Goal: Task Accomplishment & Management: Complete application form

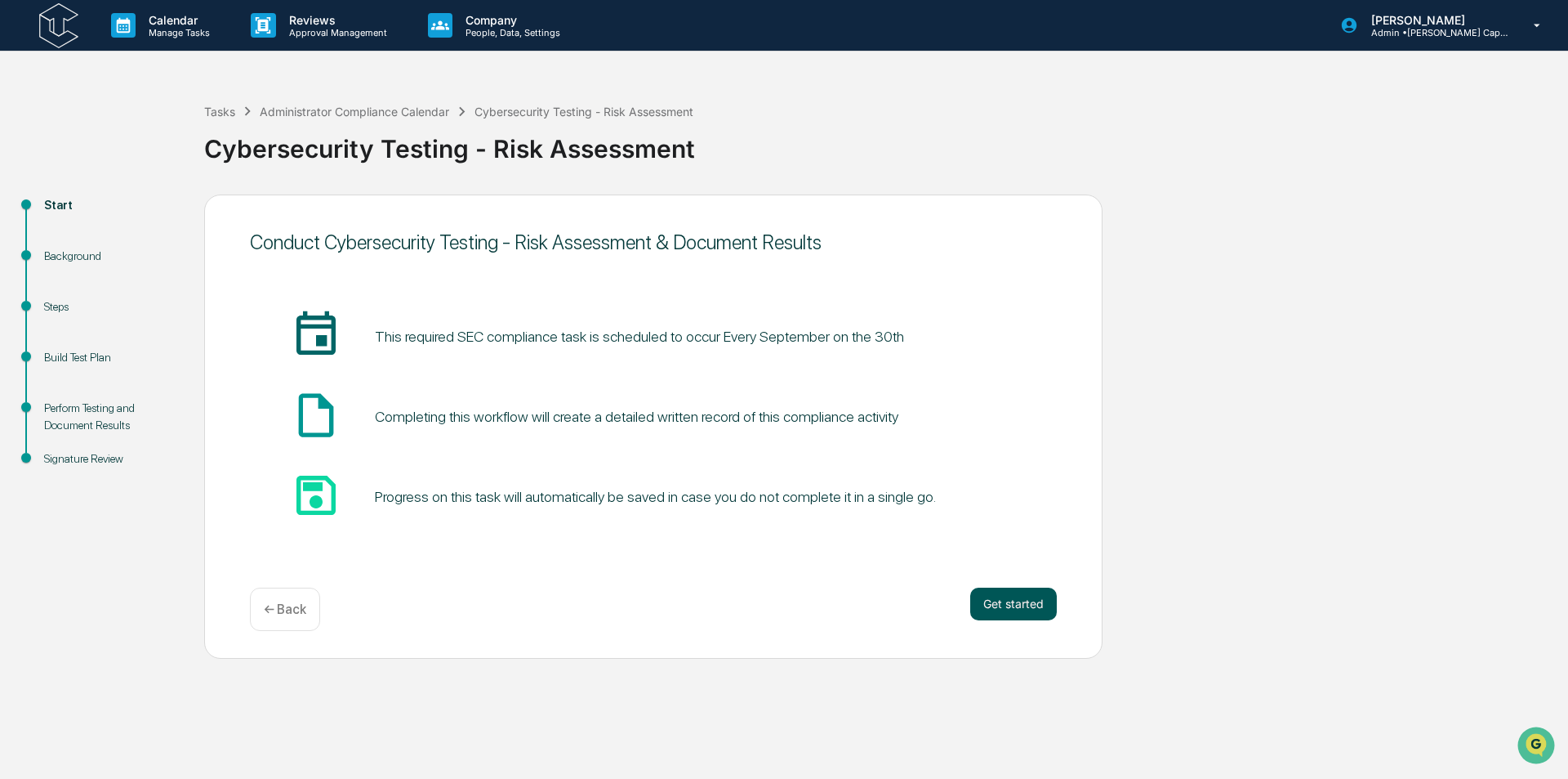
click at [1012, 600] on button "Get started" at bounding box center [1013, 603] width 87 height 32
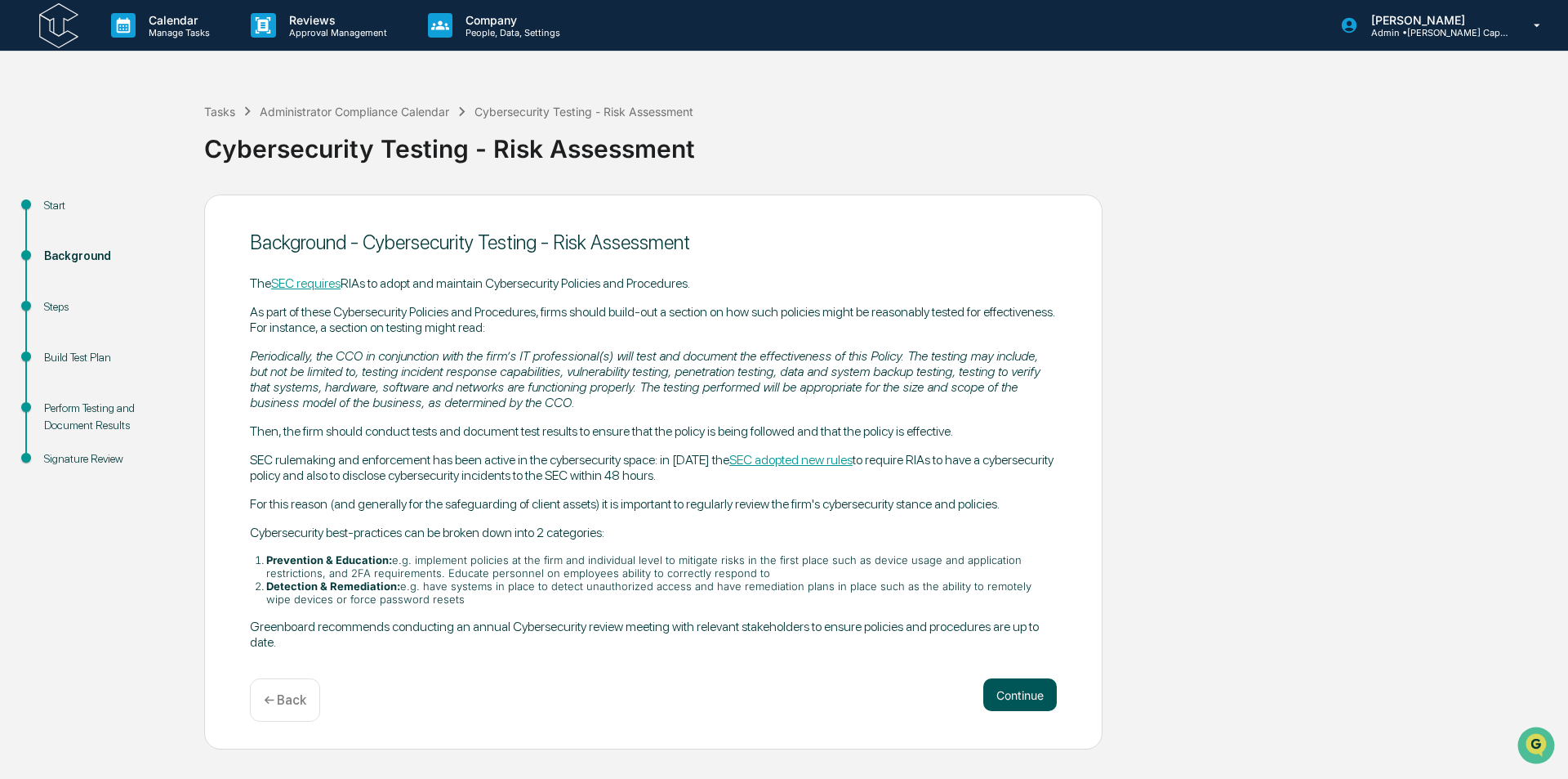
click at [1017, 682] on button "Continue" at bounding box center [1020, 694] width 74 height 32
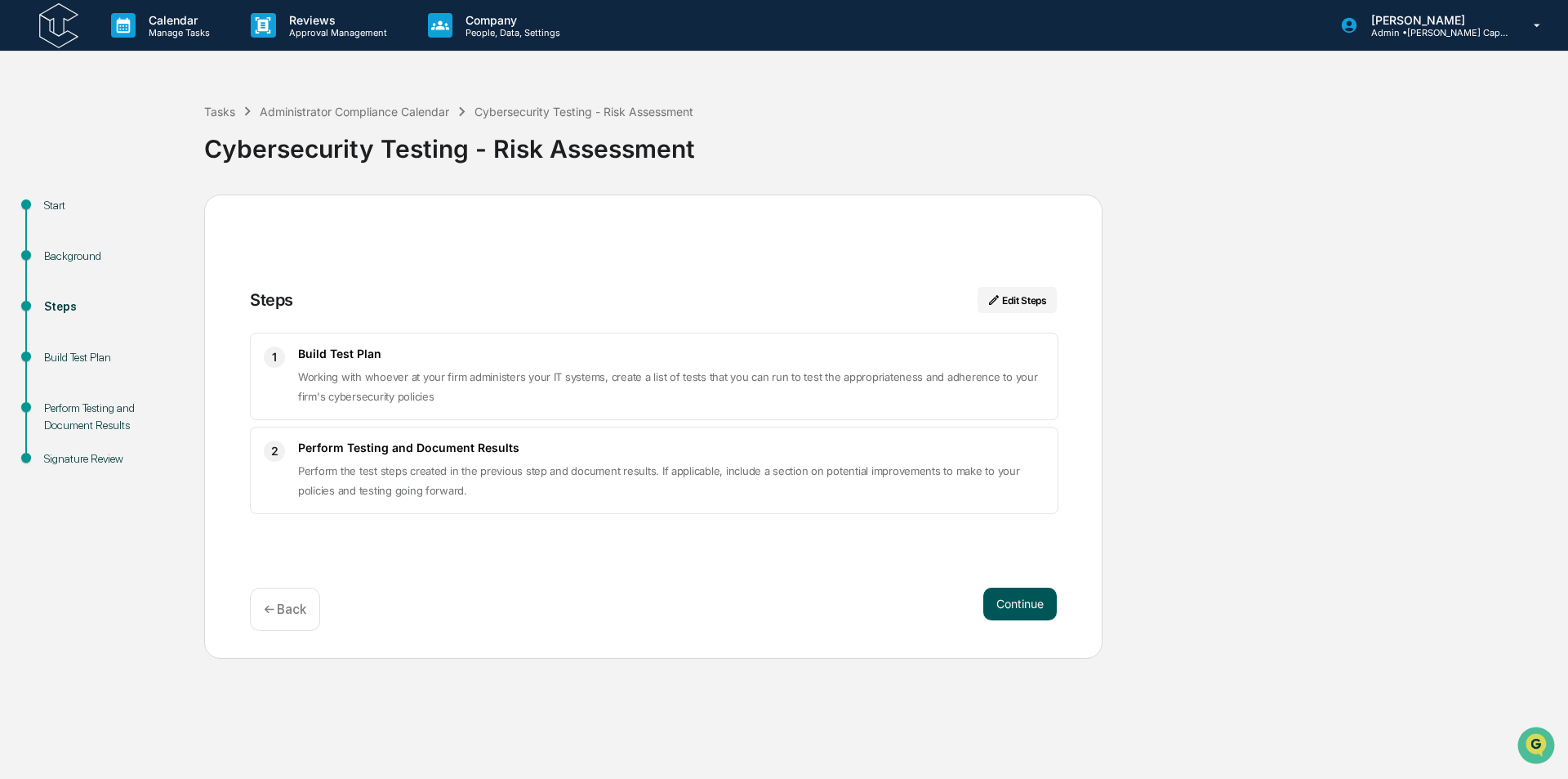
click at [1016, 604] on button "Continue" at bounding box center [1020, 603] width 74 height 32
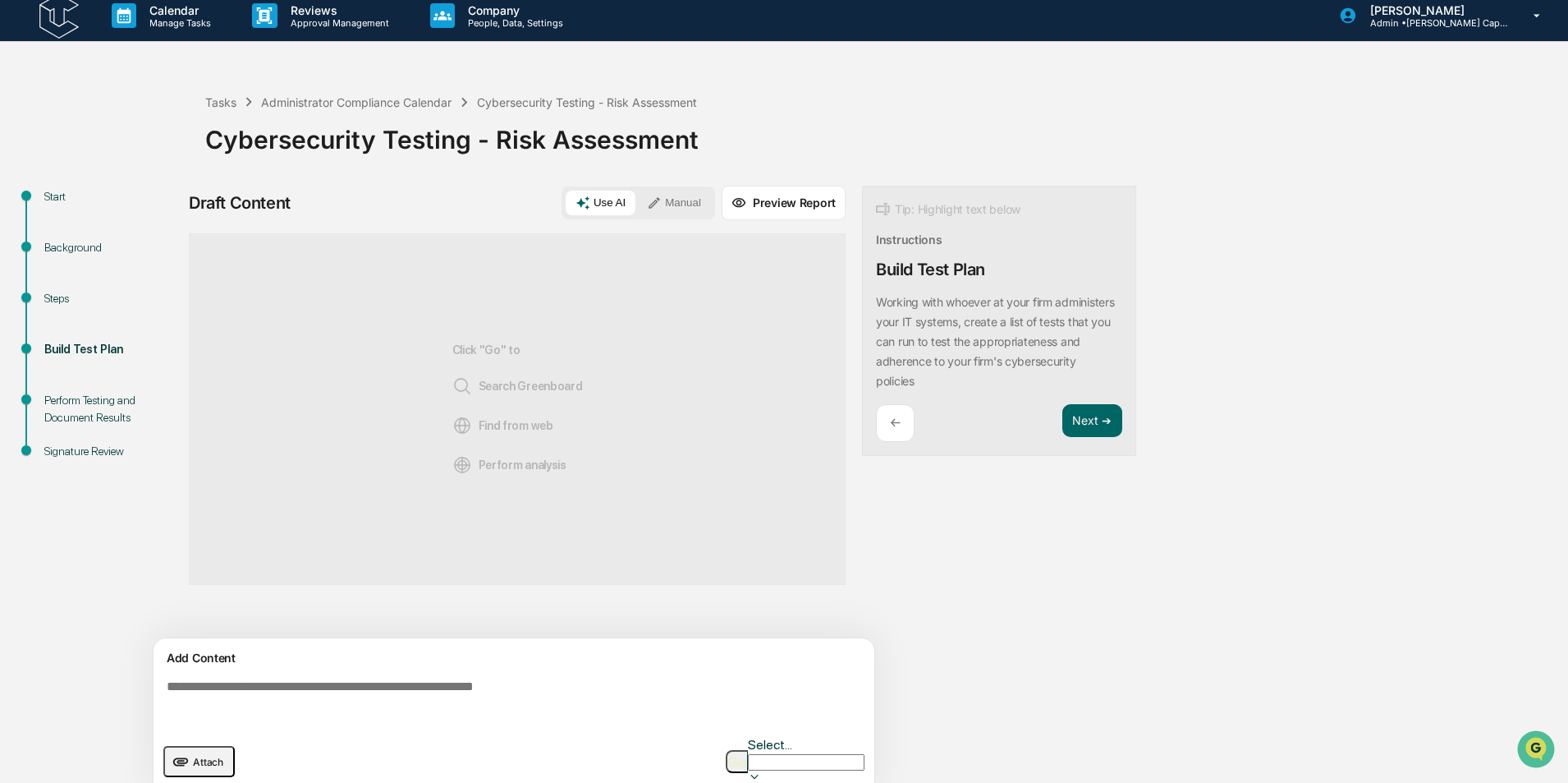
scroll to position [12, 0]
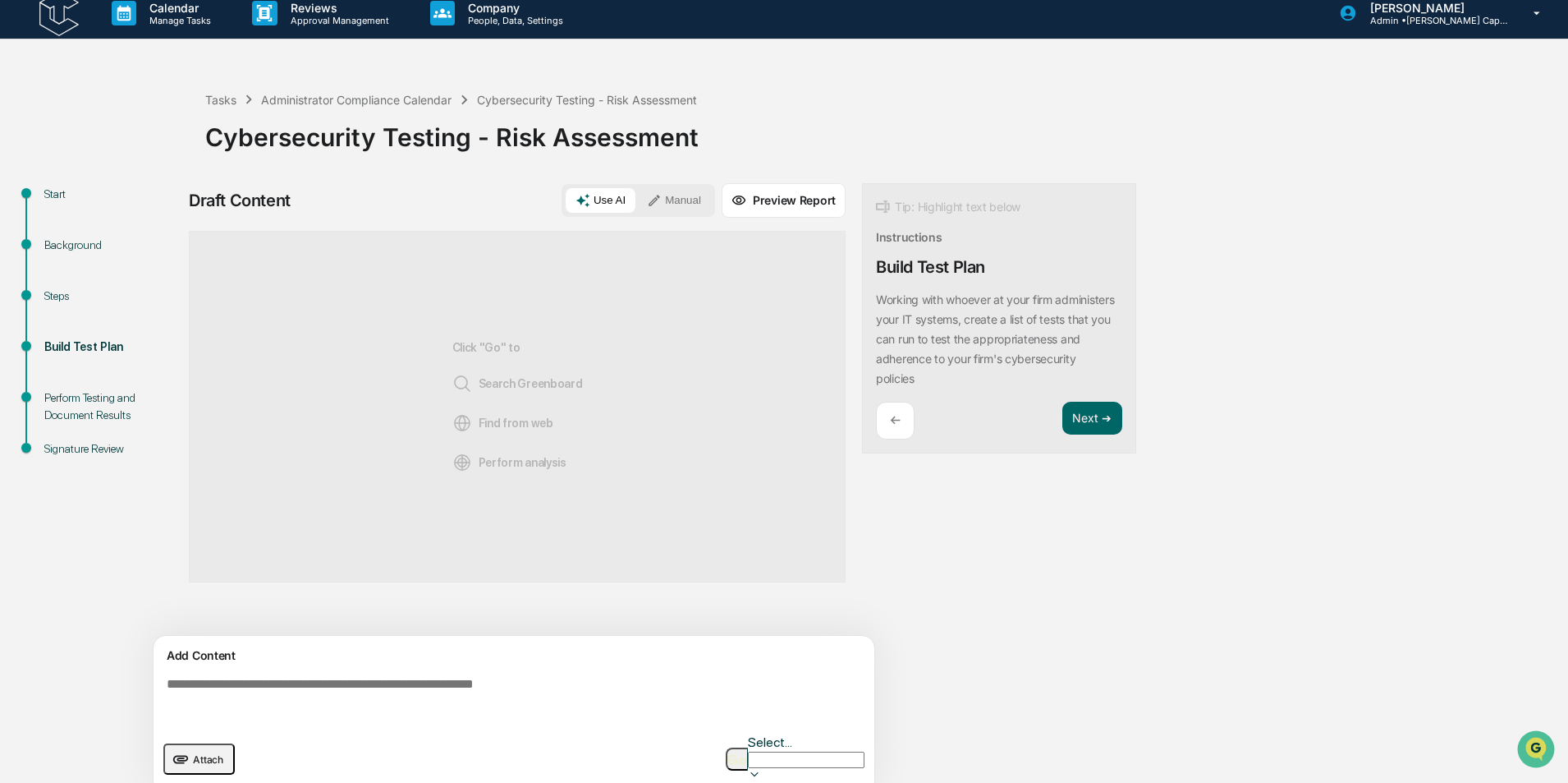
click at [747, 754] on img "button" at bounding box center [738, 759] width 20 height 11
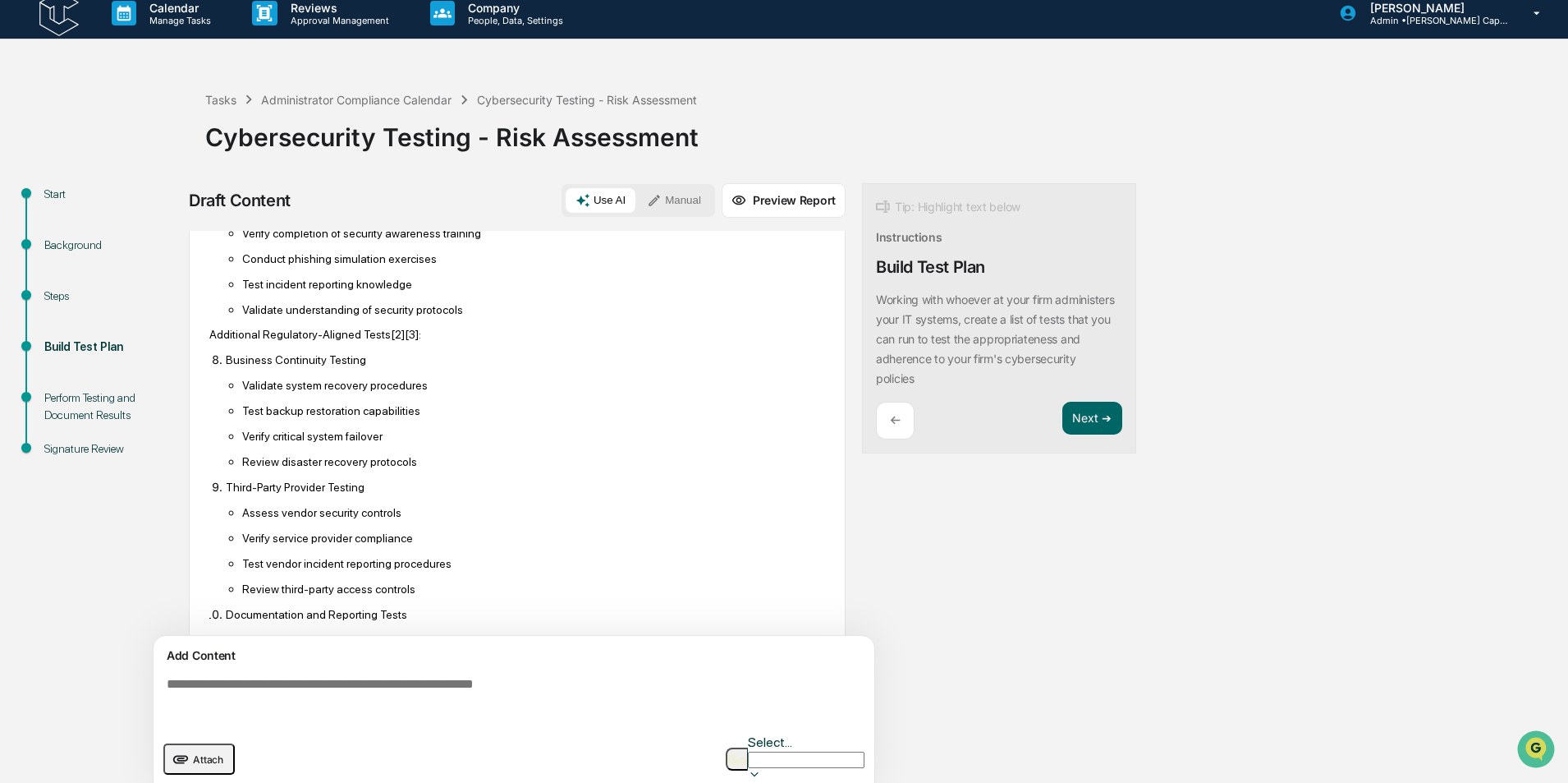
scroll to position [1217, 0]
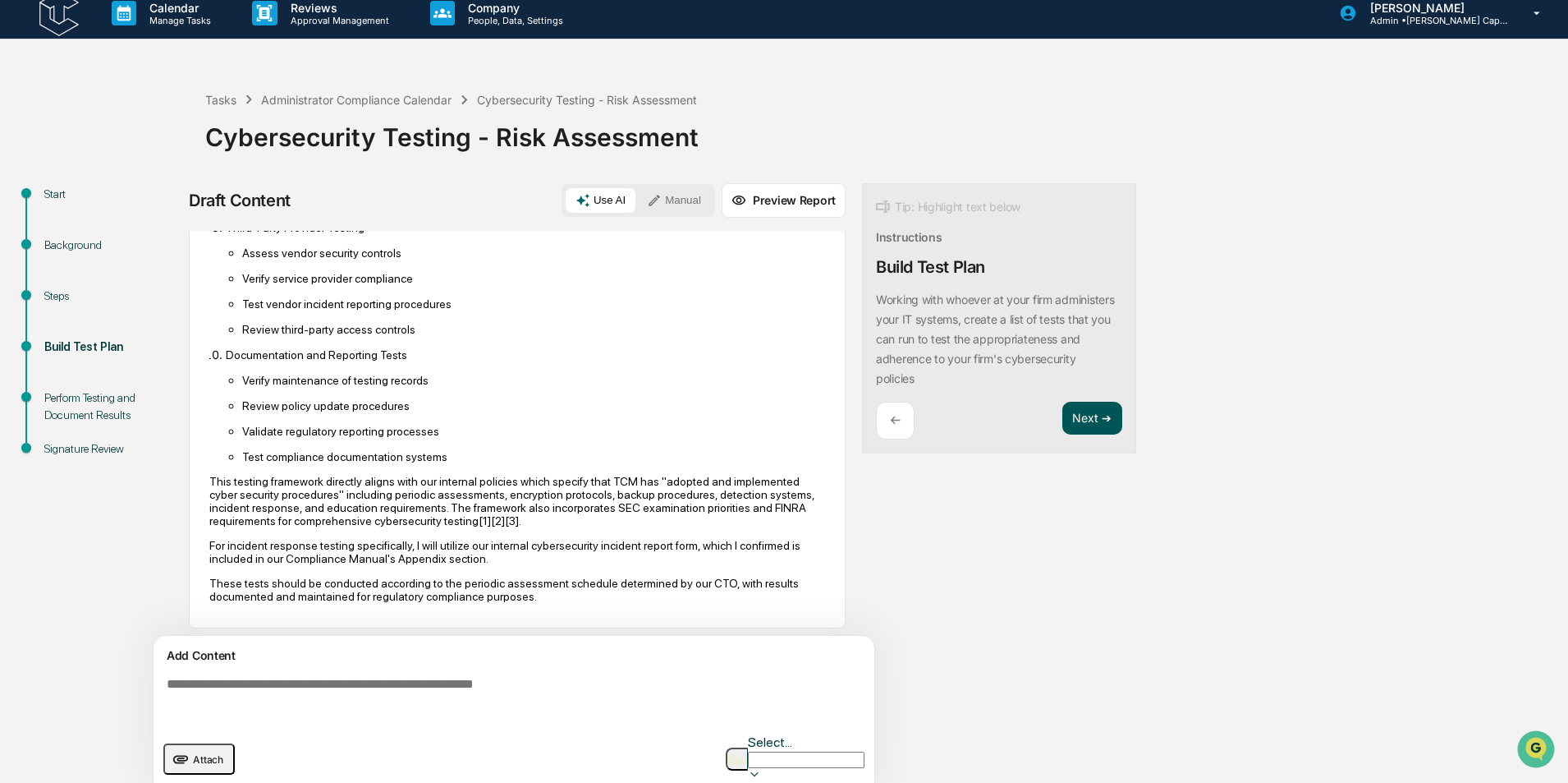
click at [1096, 413] on button "Next ➔" at bounding box center [1093, 418] width 60 height 33
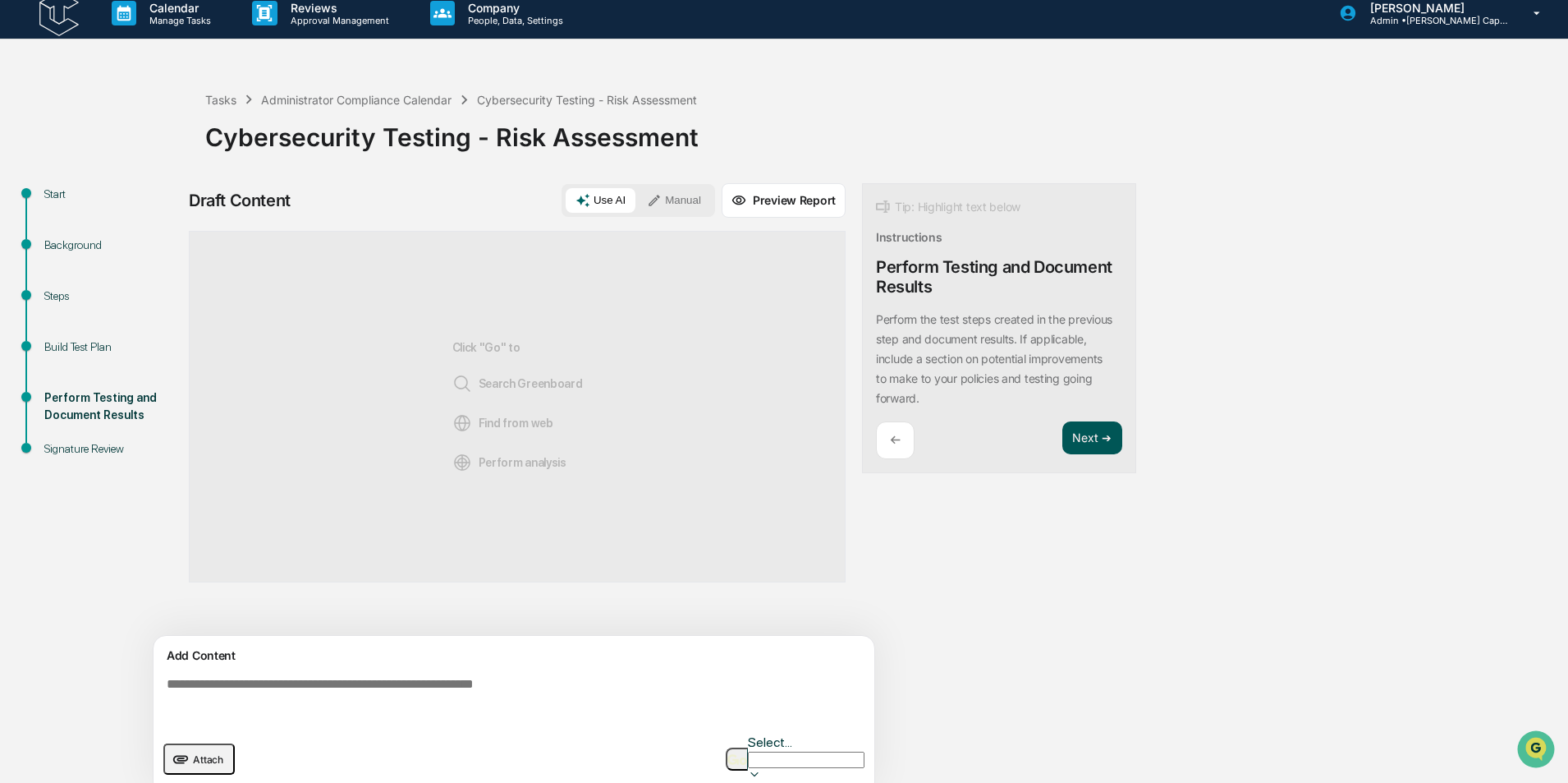
scroll to position [0, 0]
click at [747, 754] on img "button" at bounding box center [738, 759] width 20 height 11
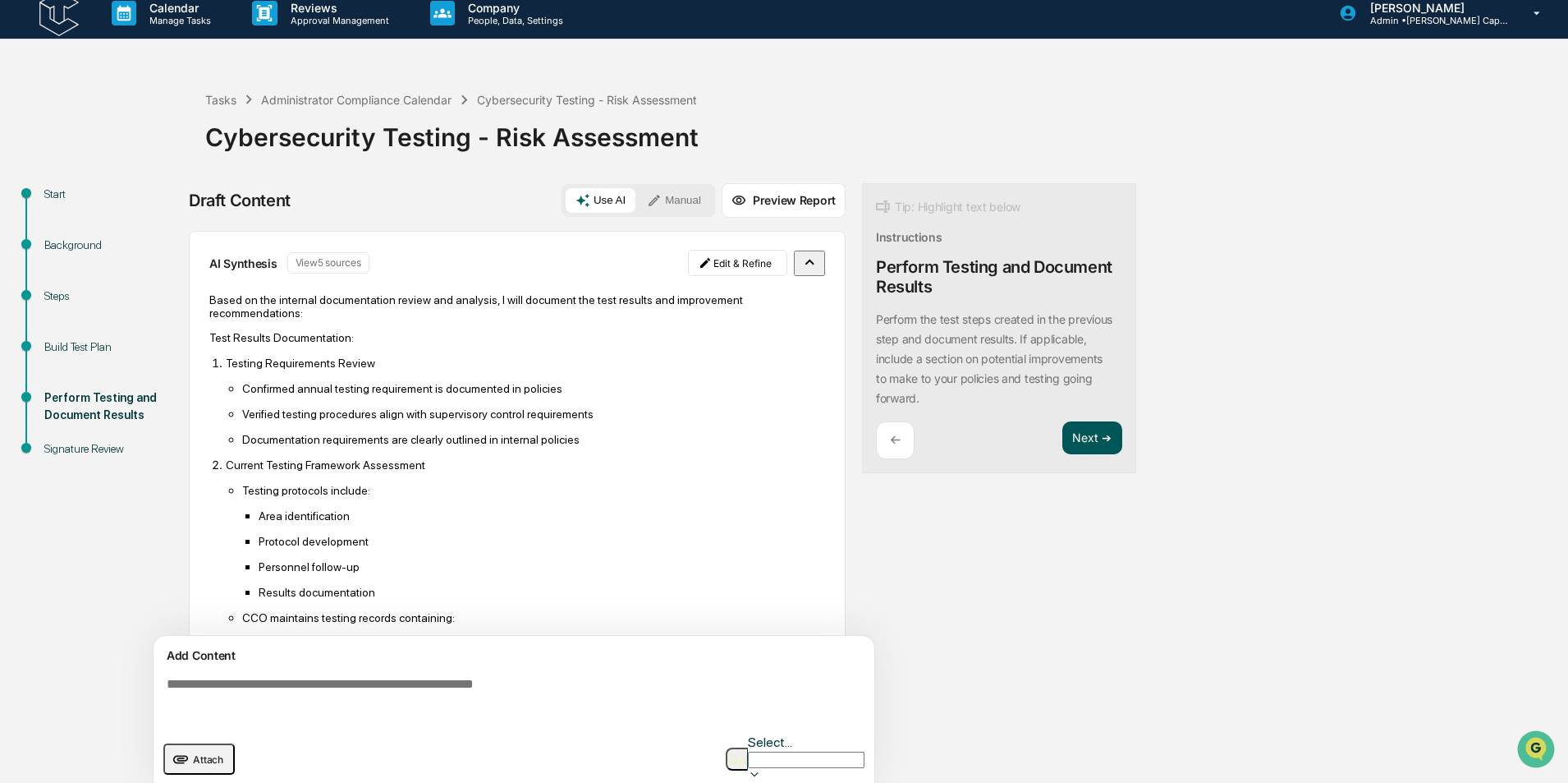
click at [1081, 441] on button "Next ➔" at bounding box center [1093, 438] width 60 height 33
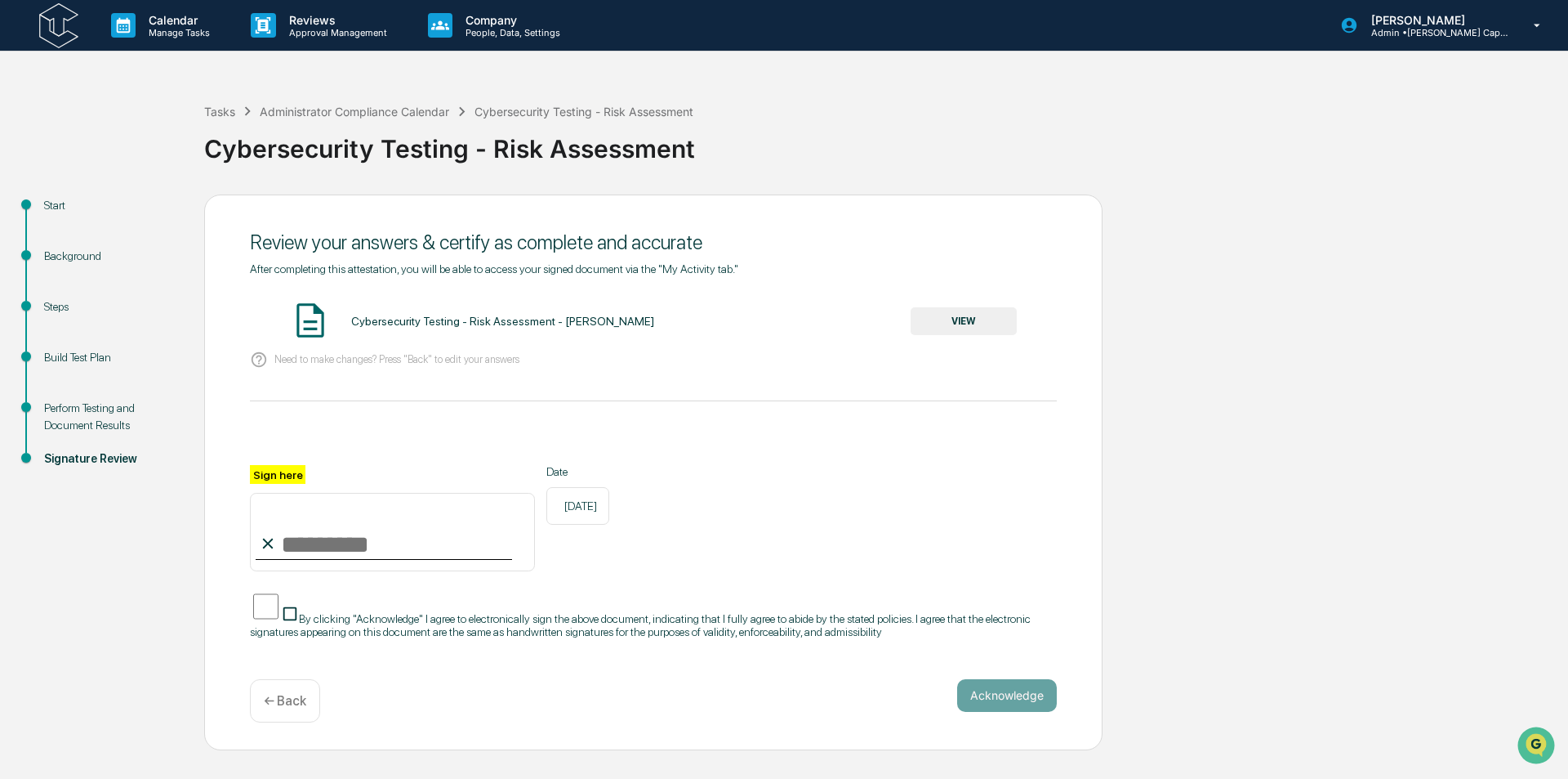
click at [302, 544] on input "Sign here" at bounding box center [393, 532] width 285 height 79
type input "**********"
click at [1014, 706] on button "Acknowledge" at bounding box center [1007, 694] width 99 height 32
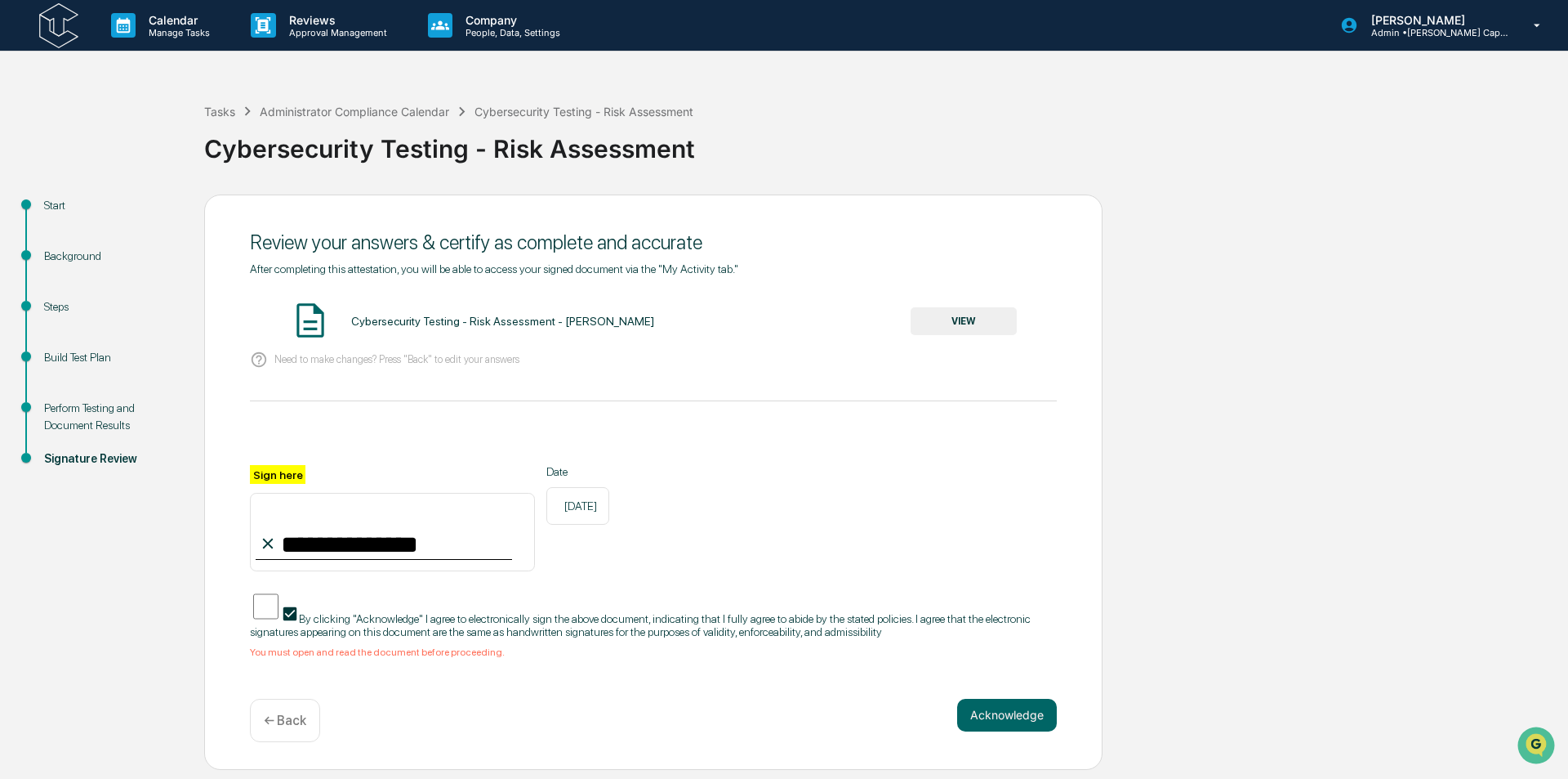
click at [967, 317] on button "VIEW" at bounding box center [963, 322] width 106 height 28
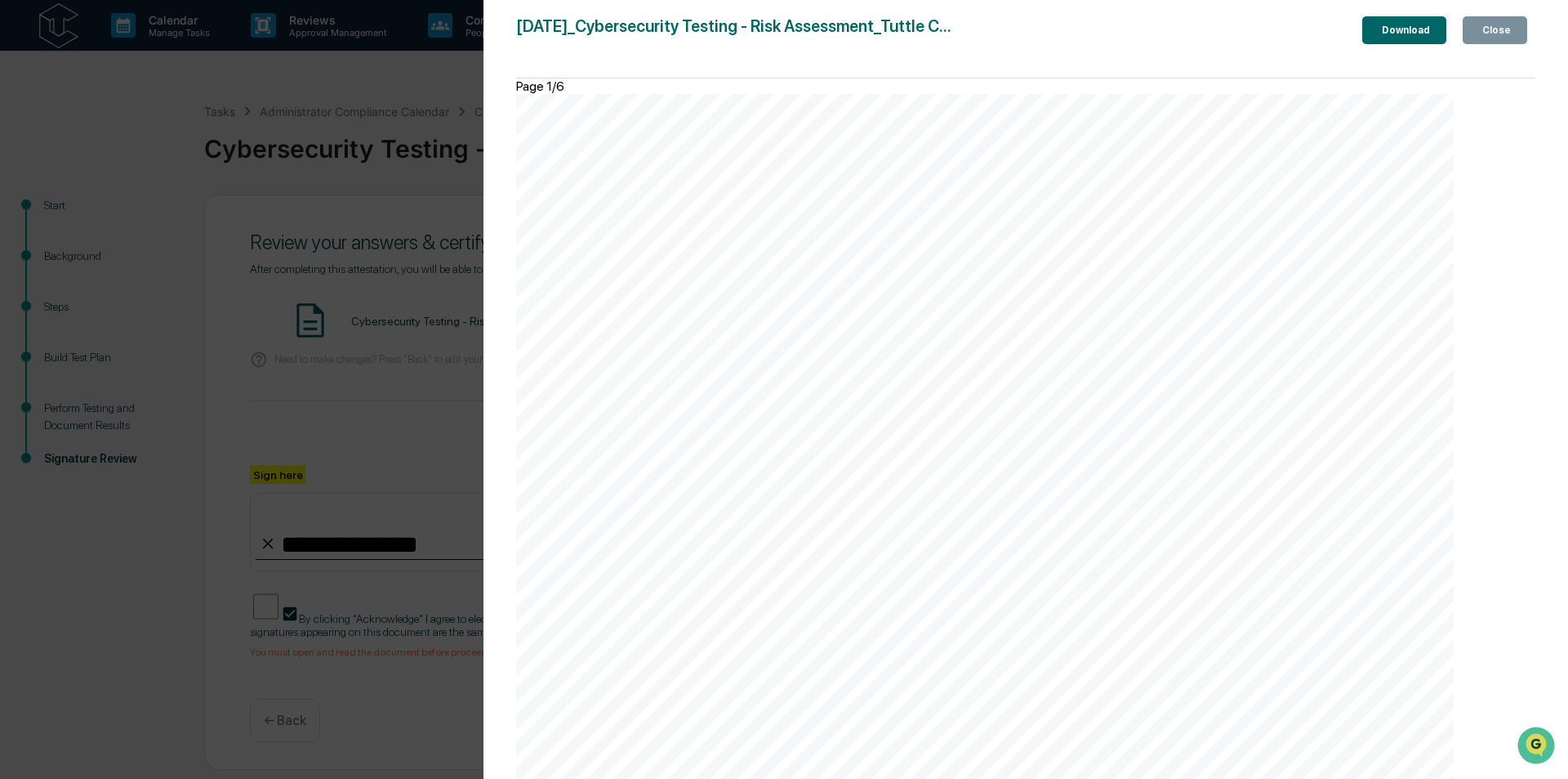
scroll to position [7569, 0]
click at [1479, 30] on icon "button" at bounding box center [1479, 30] width 0 height 0
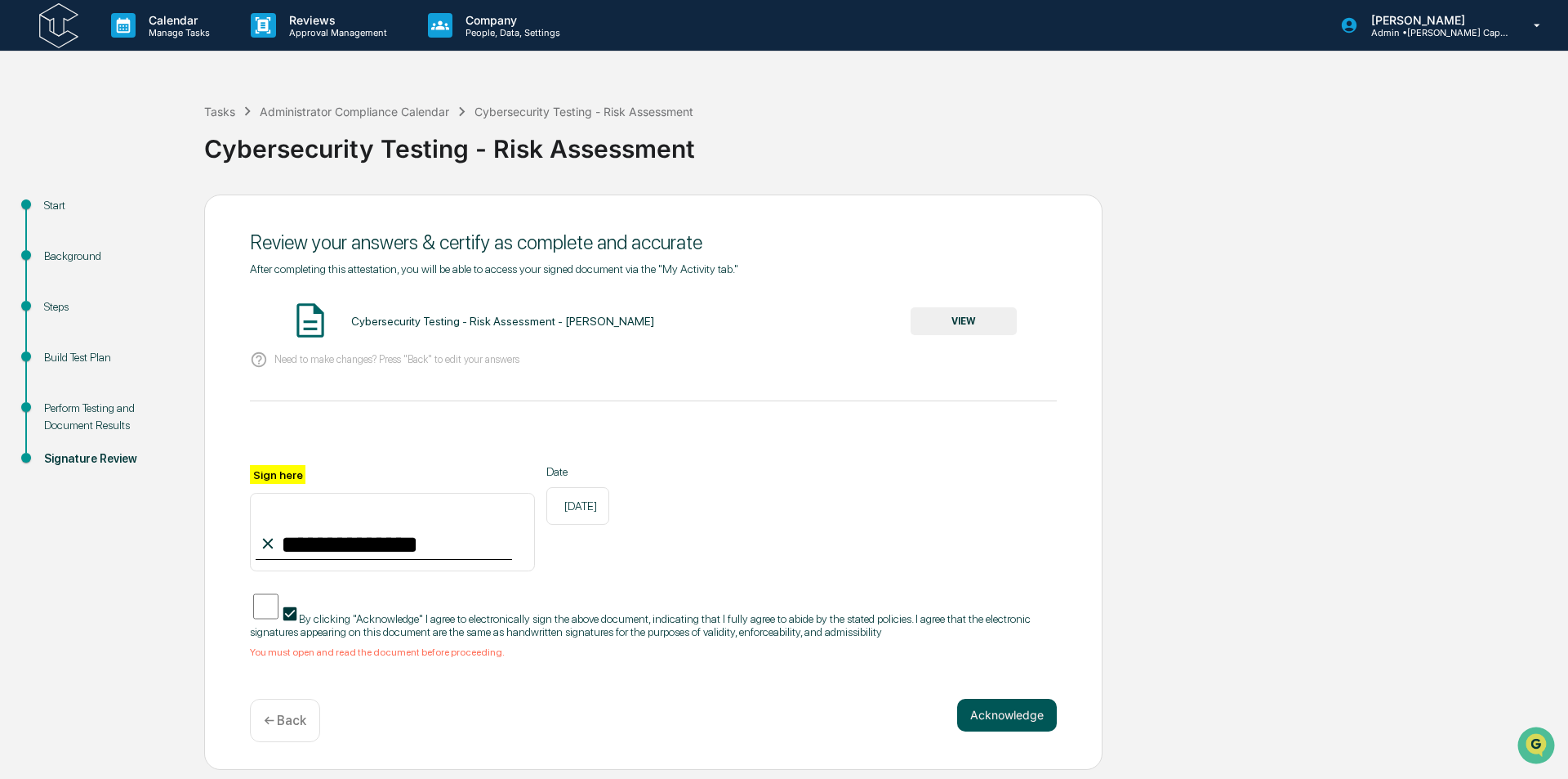
click at [1005, 723] on button "Acknowledge" at bounding box center [1007, 714] width 99 height 32
